Goal: Find specific page/section: Find specific page/section

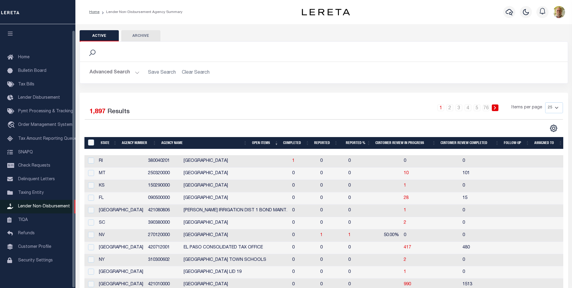
scroll to position [6, 0]
click at [50, 202] on span "Lender Non-Disbursement" at bounding box center [44, 204] width 52 height 4
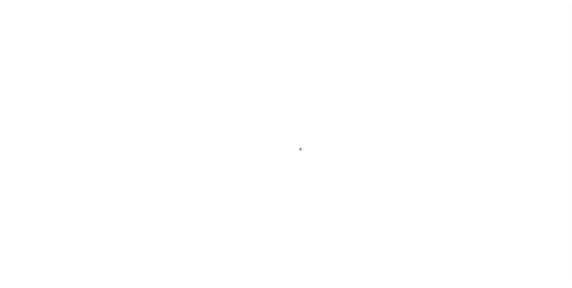
scroll to position [6, 0]
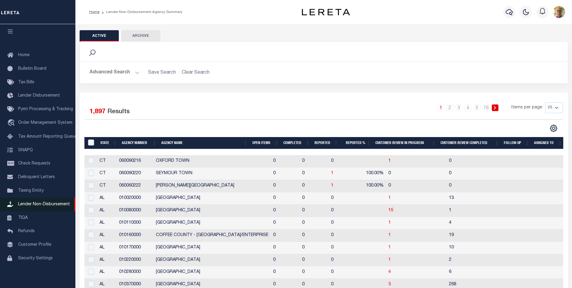
click at [51, 202] on span "Lender Non-Disbursement" at bounding box center [44, 204] width 52 height 4
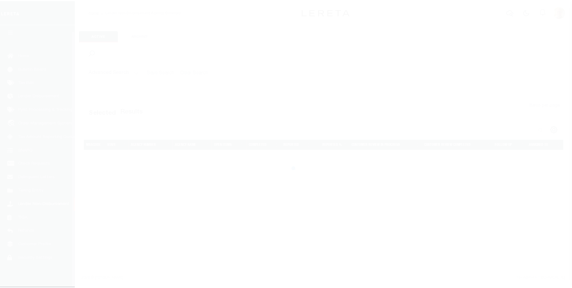
scroll to position [6, 0]
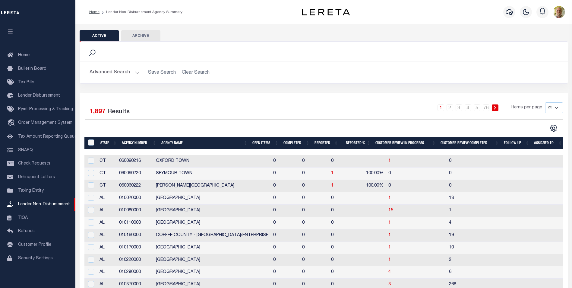
click at [131, 75] on button "Advanced Search" at bounding box center [115, 73] width 50 height 12
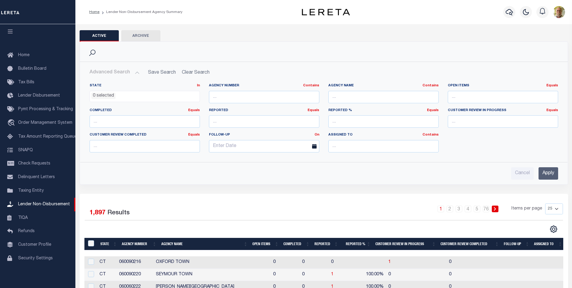
click at [550, 172] on input "Apply" at bounding box center [549, 173] width 20 height 12
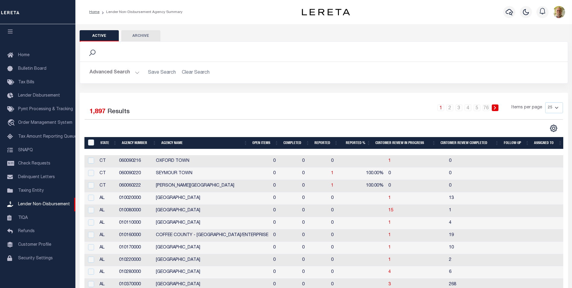
click at [264, 144] on th "Open Items" at bounding box center [265, 143] width 31 height 12
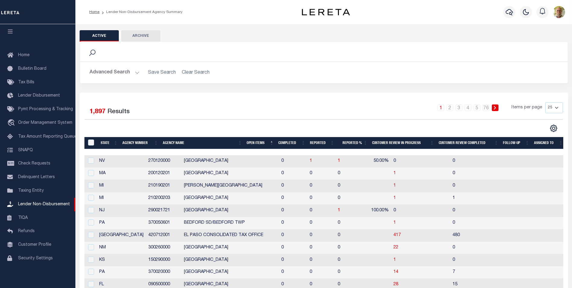
click at [256, 143] on th "Open Items" at bounding box center [260, 143] width 32 height 12
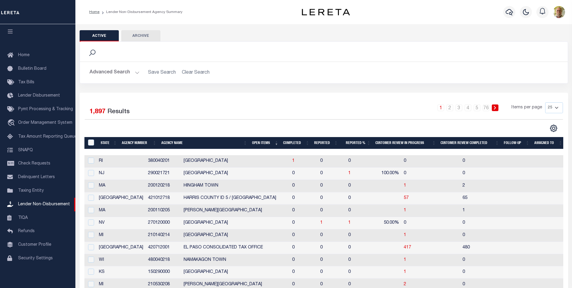
click at [256, 143] on th "Open Items" at bounding box center [265, 143] width 31 height 12
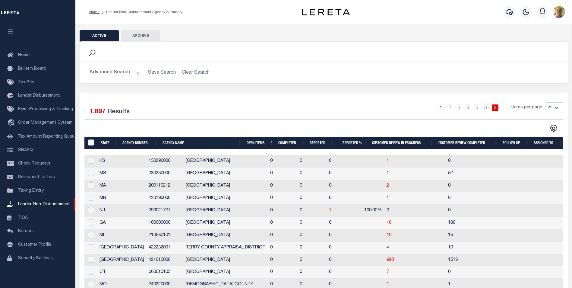
click at [256, 143] on th "Open Items" at bounding box center [260, 143] width 32 height 12
